Goal: Browse casually: Explore the website without a specific task or goal

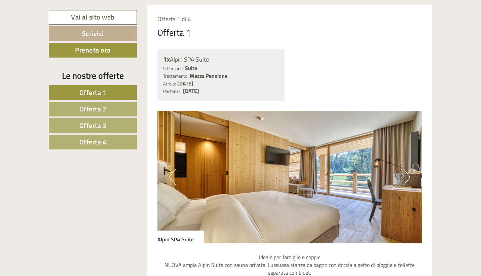
scroll to position [500, 0]
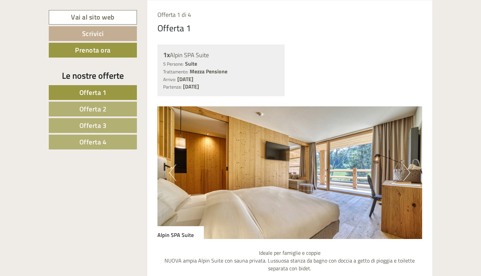
click at [404, 172] on button "Next" at bounding box center [406, 172] width 7 height 17
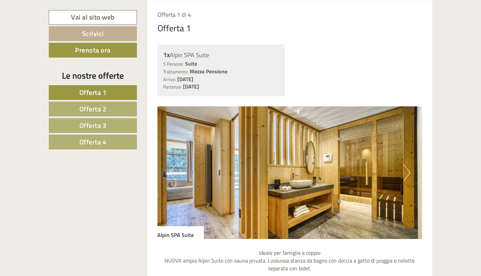
click at [404, 172] on button "Next" at bounding box center [406, 172] width 7 height 17
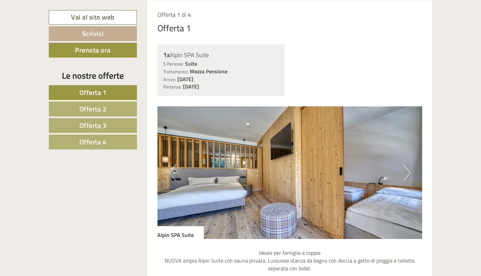
click at [404, 172] on button "Next" at bounding box center [406, 172] width 7 height 17
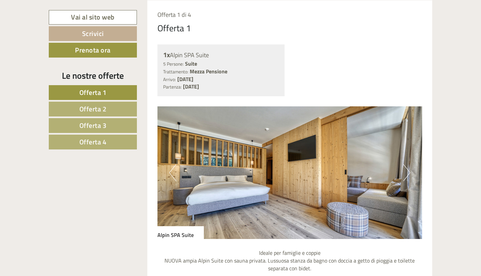
click at [404, 172] on button "Next" at bounding box center [406, 172] width 7 height 17
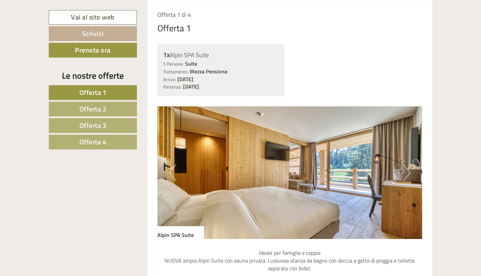
click at [404, 172] on button "Next" at bounding box center [406, 172] width 7 height 17
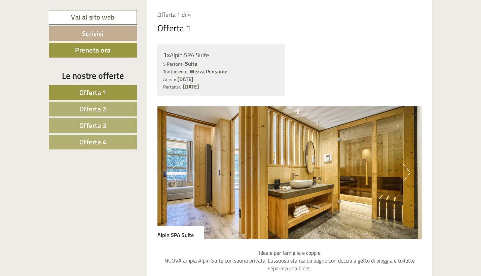
click at [404, 172] on button "Next" at bounding box center [406, 172] width 7 height 17
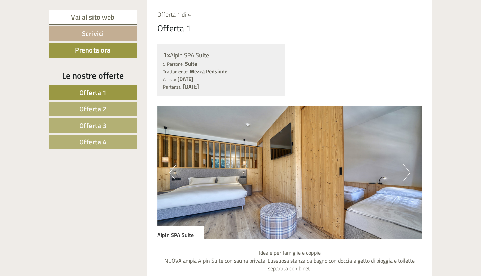
click at [404, 172] on button "Next" at bounding box center [406, 172] width 7 height 17
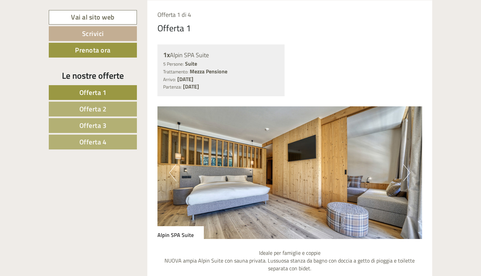
click at [404, 172] on button "Next" at bounding box center [406, 172] width 7 height 17
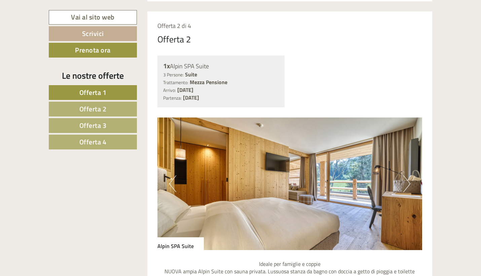
scroll to position [1139, 0]
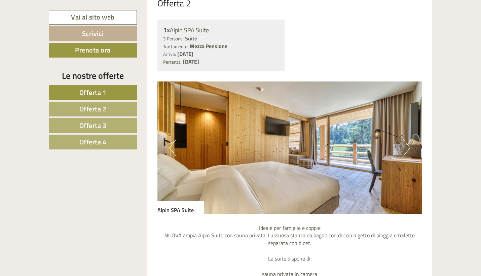
click at [405, 139] on button "Next" at bounding box center [406, 147] width 7 height 17
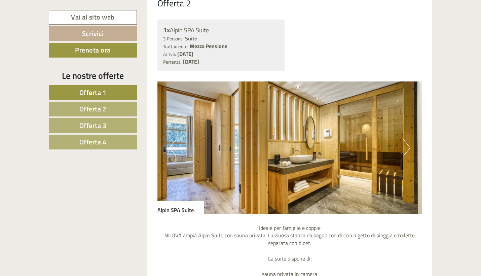
click at [405, 139] on button "Next" at bounding box center [406, 147] width 7 height 17
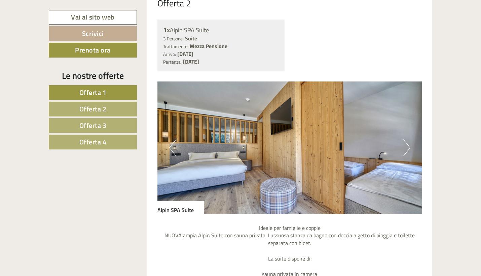
click at [405, 139] on button "Next" at bounding box center [406, 147] width 7 height 17
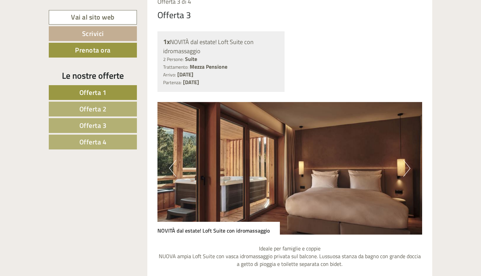
scroll to position [1828, 0]
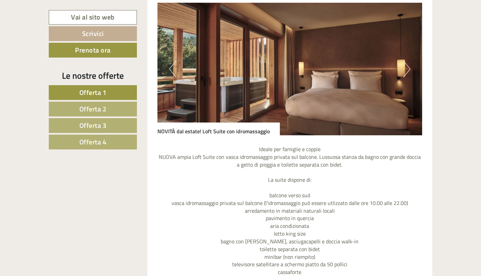
click at [408, 61] on button "Next" at bounding box center [406, 69] width 7 height 17
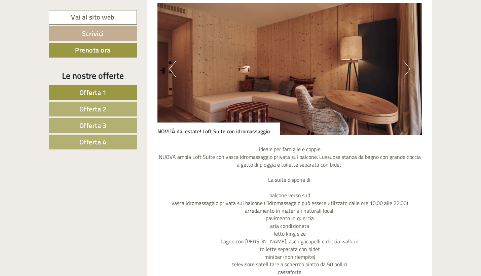
click at [408, 61] on button "Next" at bounding box center [406, 69] width 7 height 17
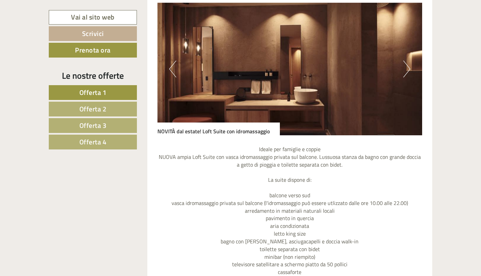
click at [408, 61] on button "Next" at bounding box center [406, 69] width 7 height 17
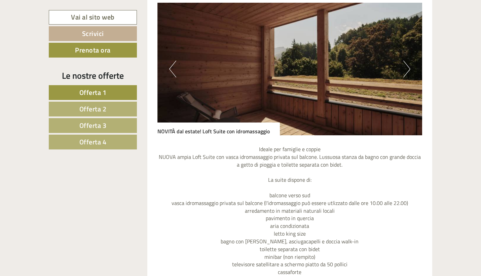
click at [408, 61] on button "Next" at bounding box center [406, 69] width 7 height 17
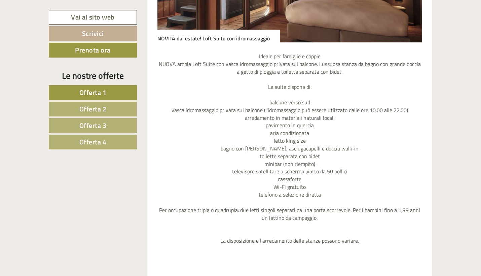
scroll to position [1919, 0]
